Goal: Check status: Check status

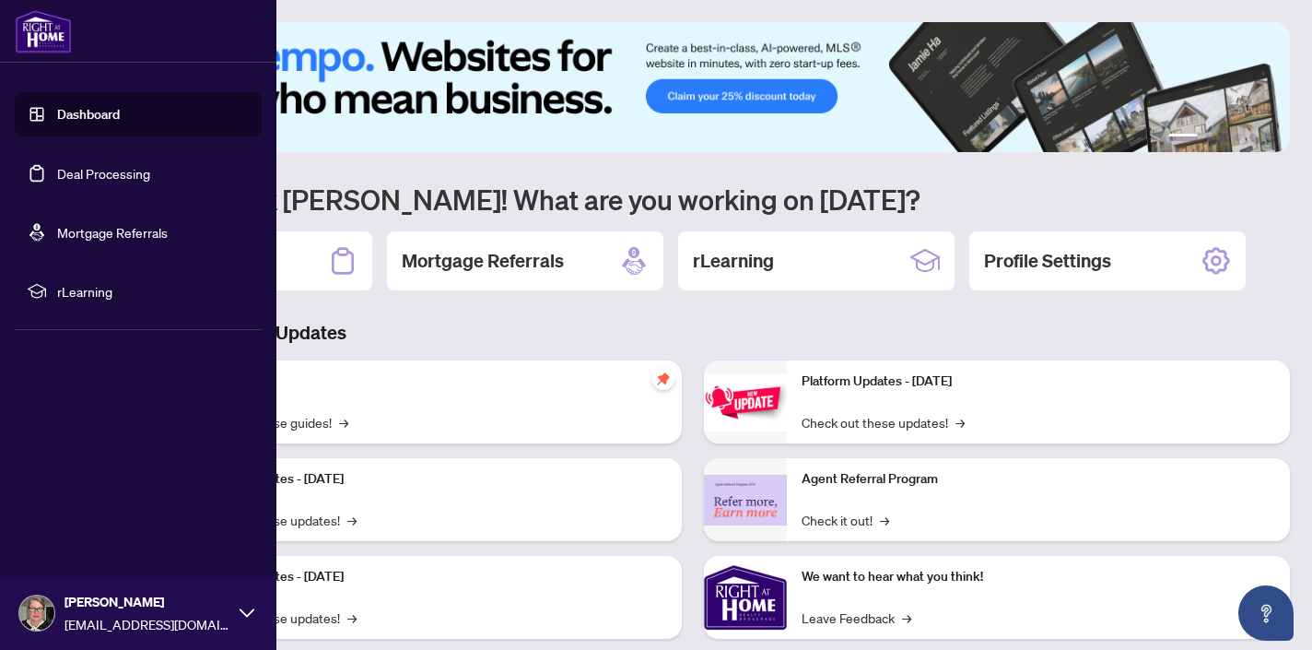
click at [103, 165] on link "Deal Processing" at bounding box center [103, 173] width 93 height 17
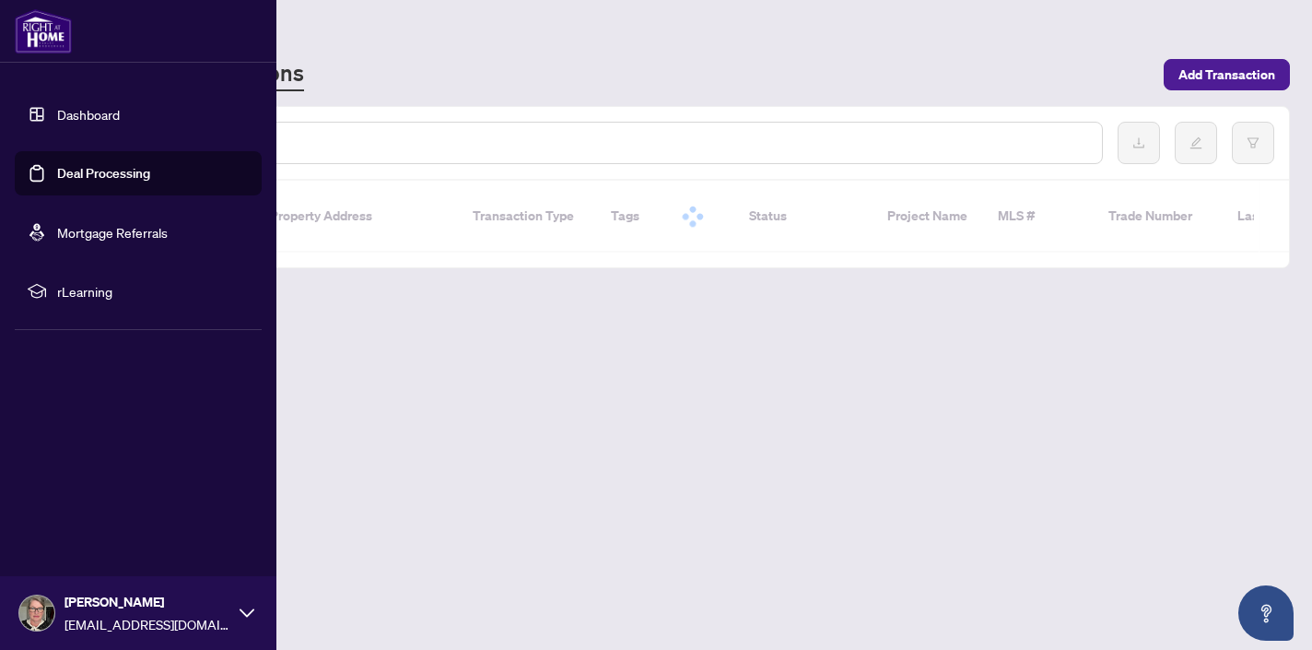
click at [107, 171] on link "Deal Processing" at bounding box center [103, 173] width 93 height 17
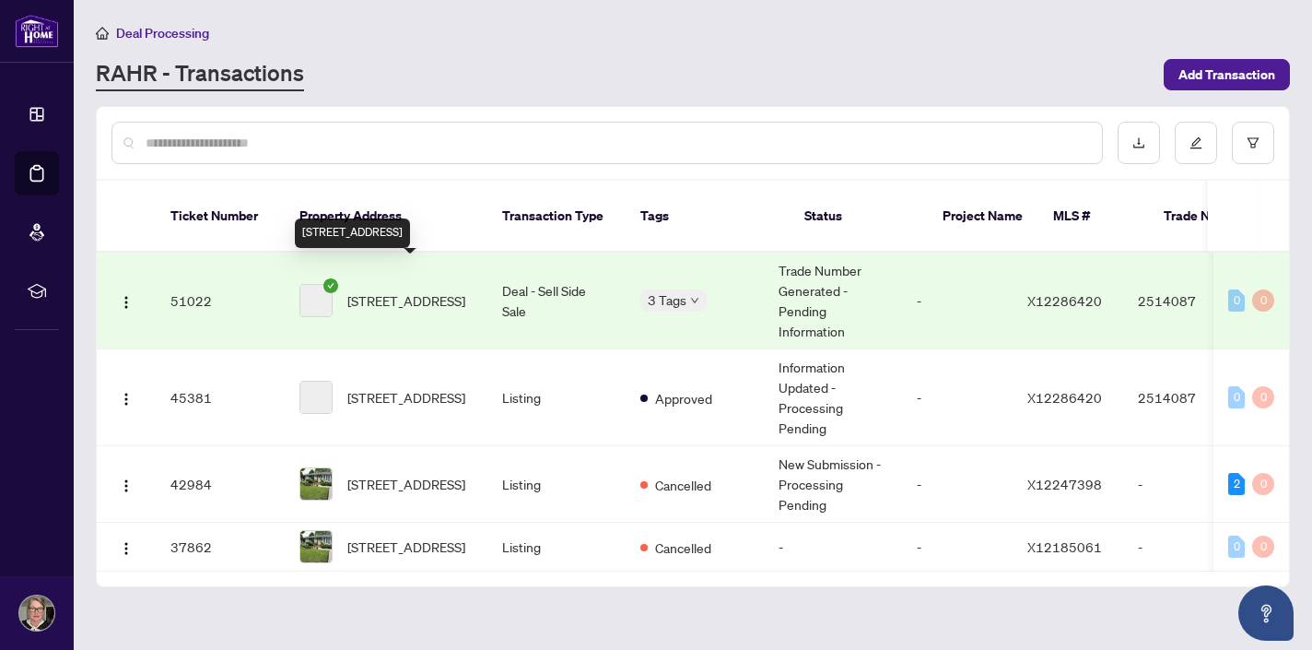
click at [425, 290] on span "[STREET_ADDRESS]" at bounding box center [406, 300] width 118 height 20
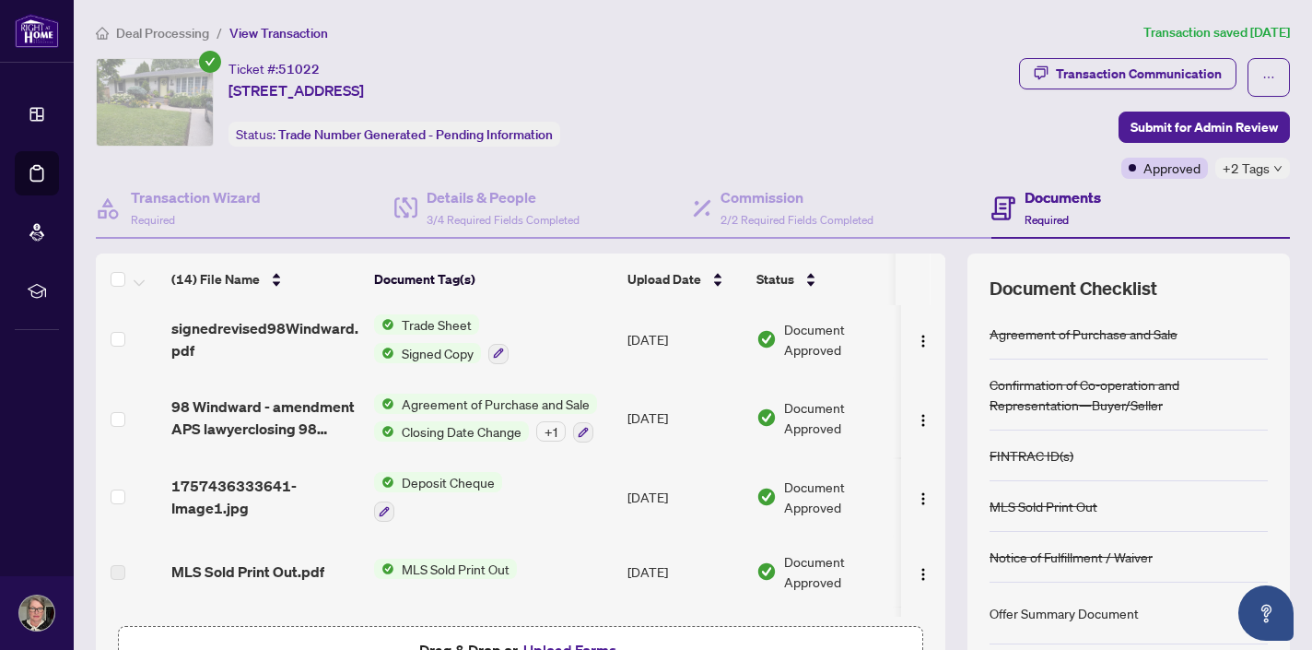
scroll to position [86, 0]
click at [419, 402] on span "Agreement of Purchase and Sale" at bounding box center [495, 403] width 203 height 20
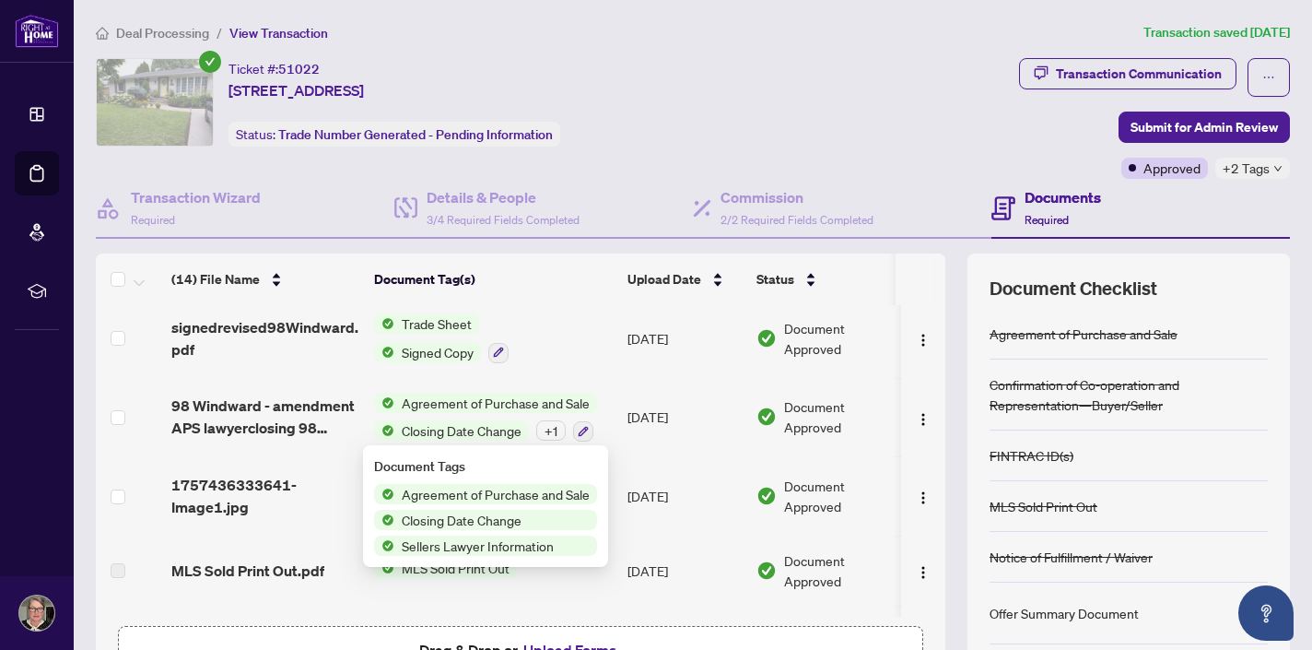
click at [446, 499] on span "Agreement of Purchase and Sale" at bounding box center [495, 494] width 203 height 20
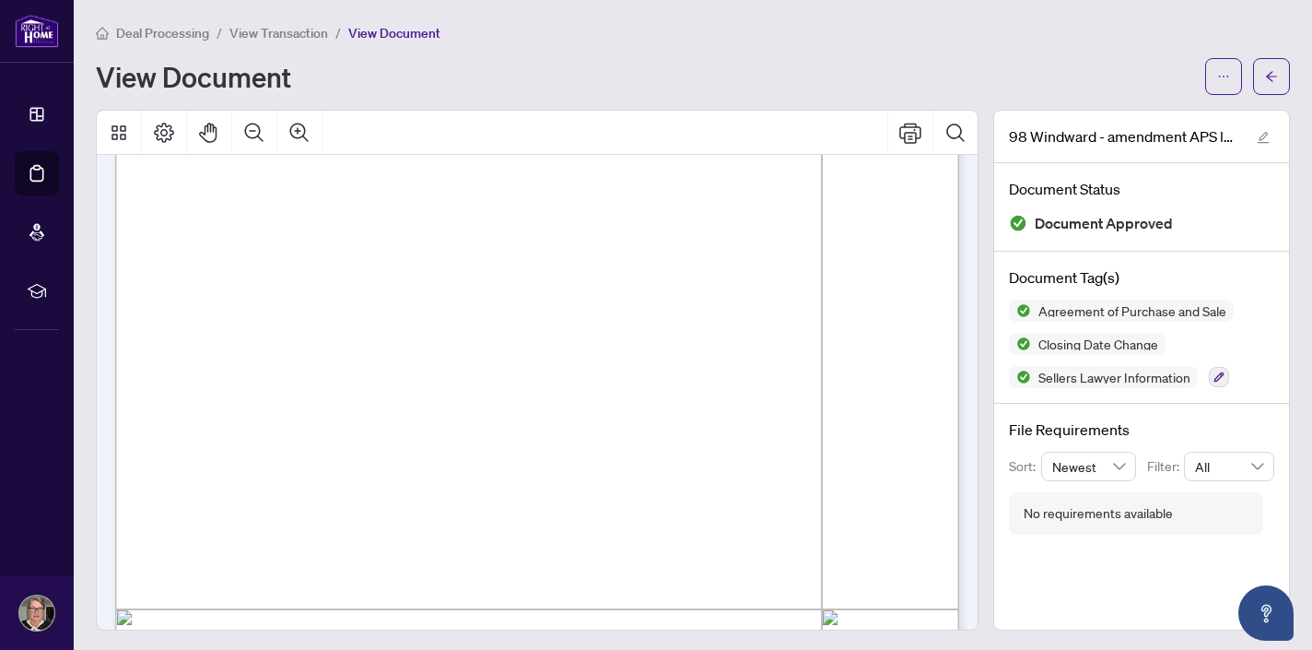
scroll to position [1210, 0]
